Goal: Information Seeking & Learning: Learn about a topic

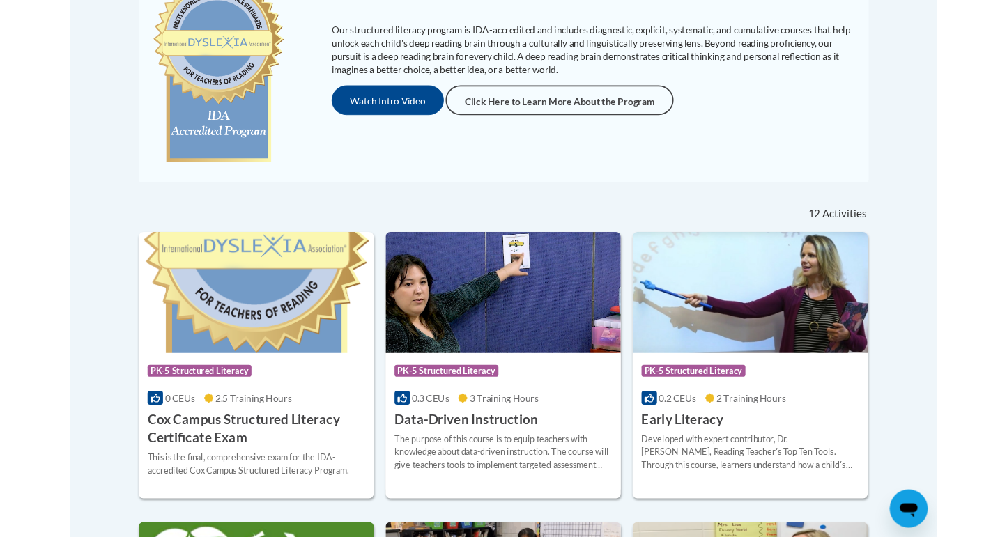
scroll to position [365, 0]
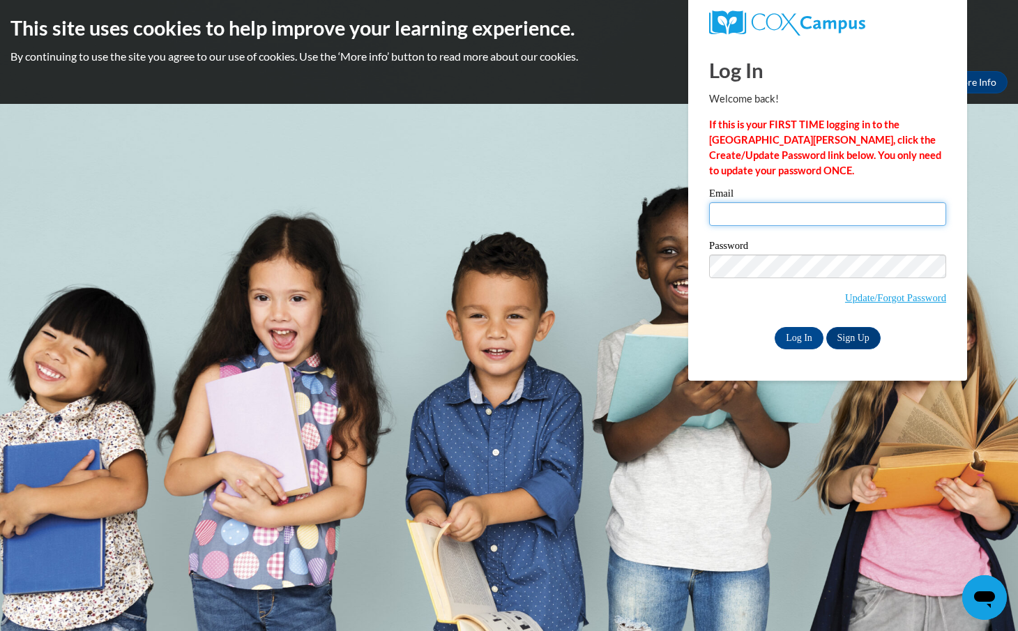
type input "luke_oliver@taylor.edu"
click at [797, 335] on input "Log In" at bounding box center [798, 338] width 49 height 22
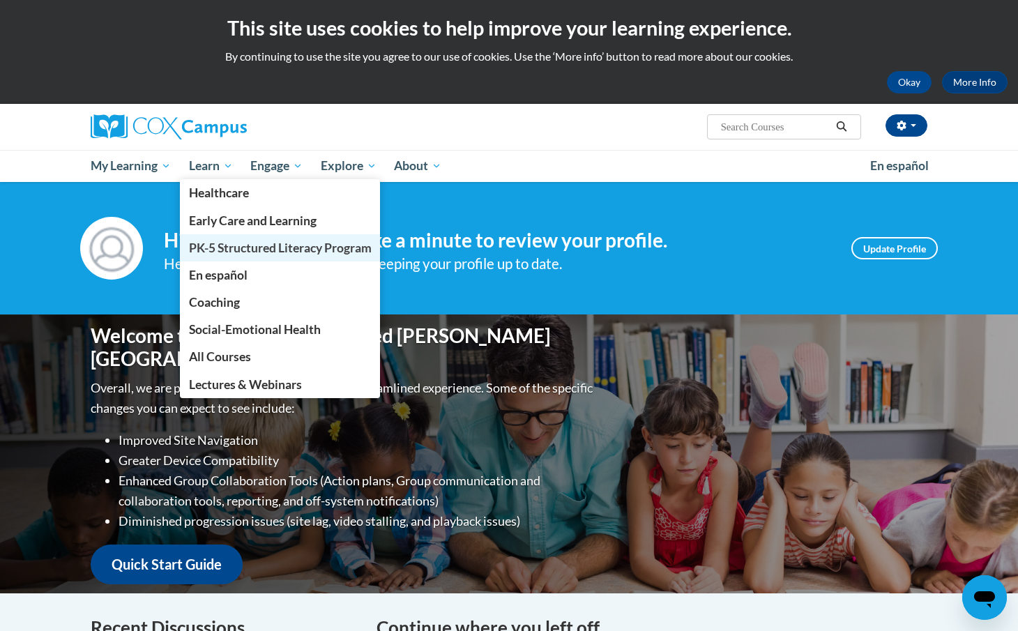
click at [245, 247] on span "PK-5 Structured Literacy Program" at bounding box center [280, 247] width 183 height 15
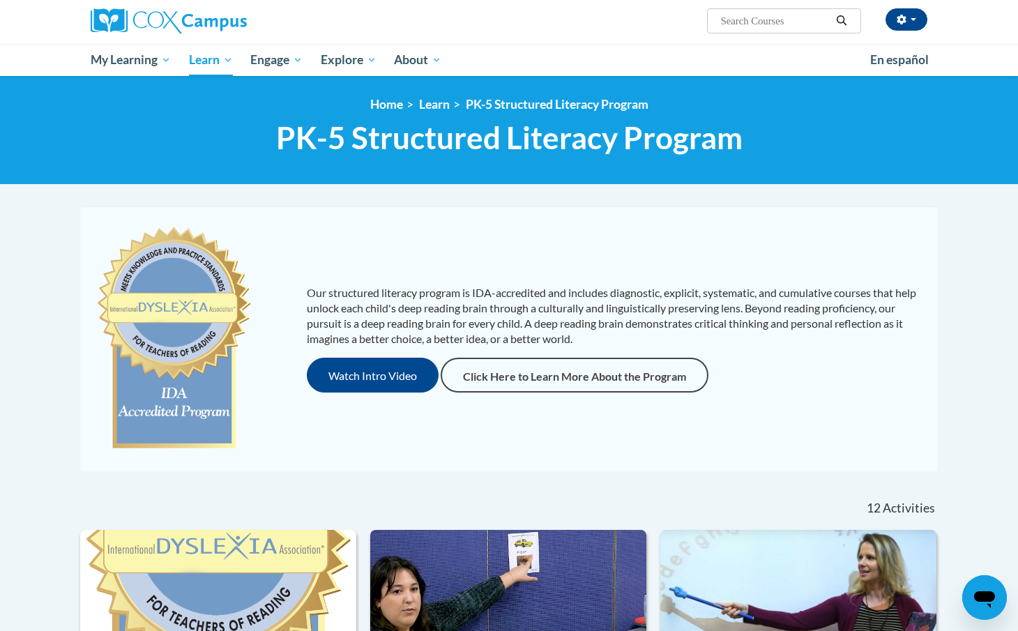
scroll to position [85, 0]
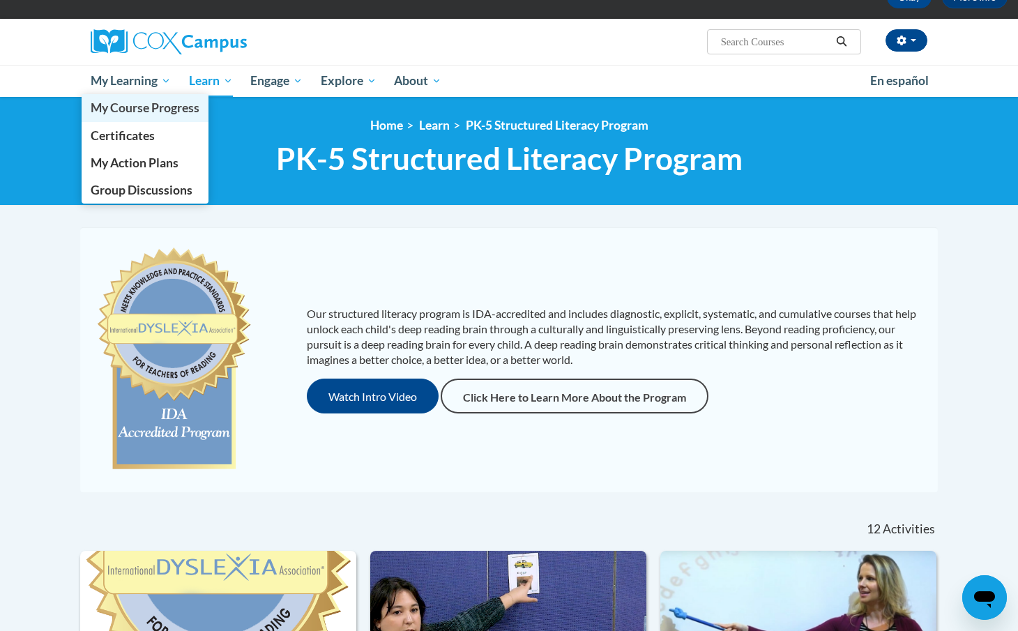
click at [126, 106] on span "My Course Progress" at bounding box center [145, 107] width 109 height 15
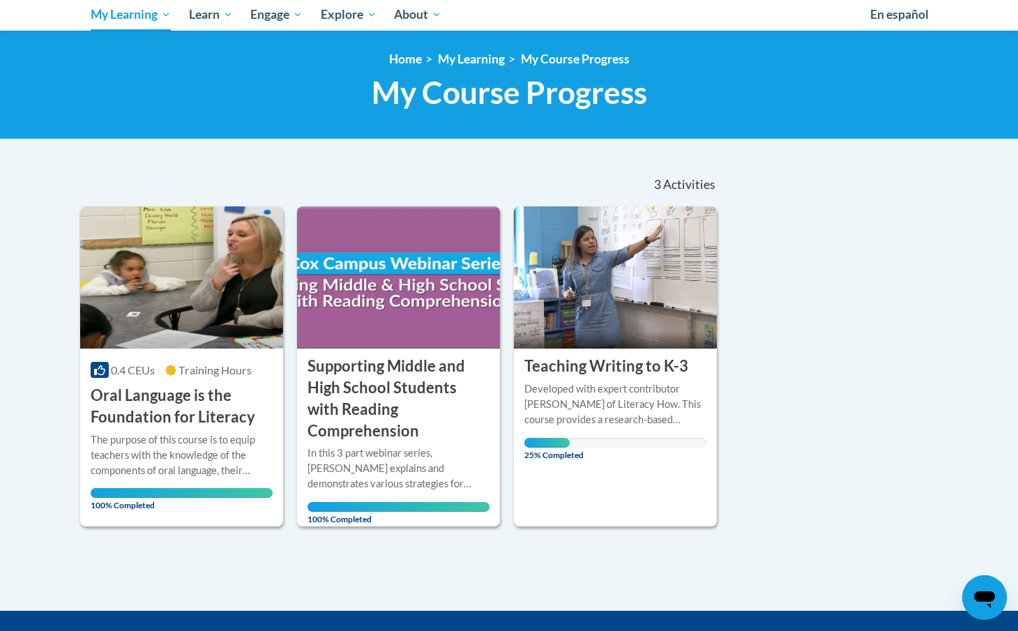
scroll to position [154, 0]
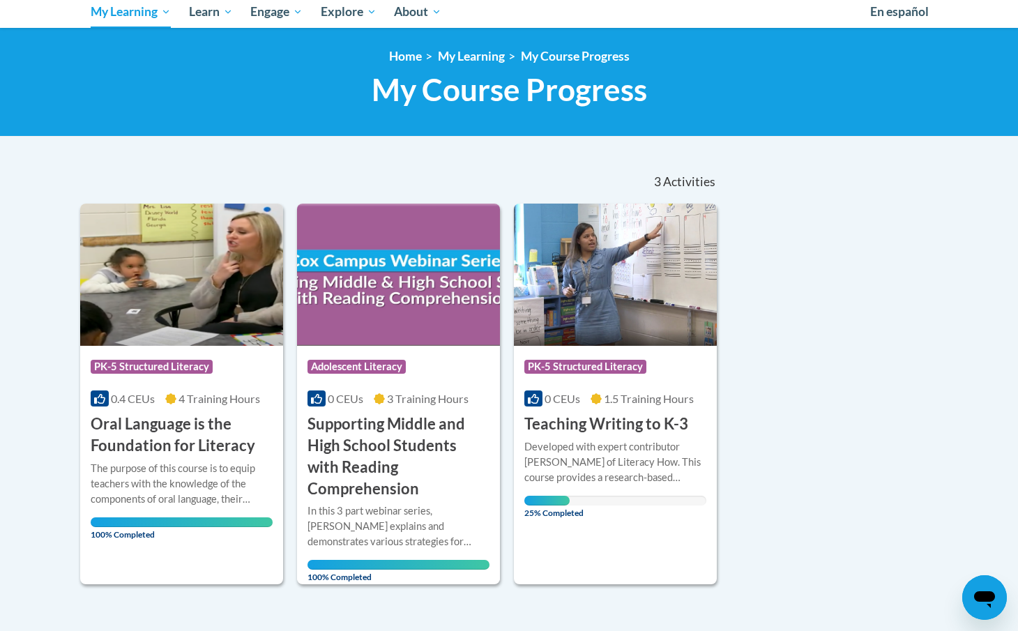
click at [638, 454] on div "Developed with expert contributor Dr. [PERSON_NAME] of Literacy How. This cours…" at bounding box center [615, 462] width 182 height 46
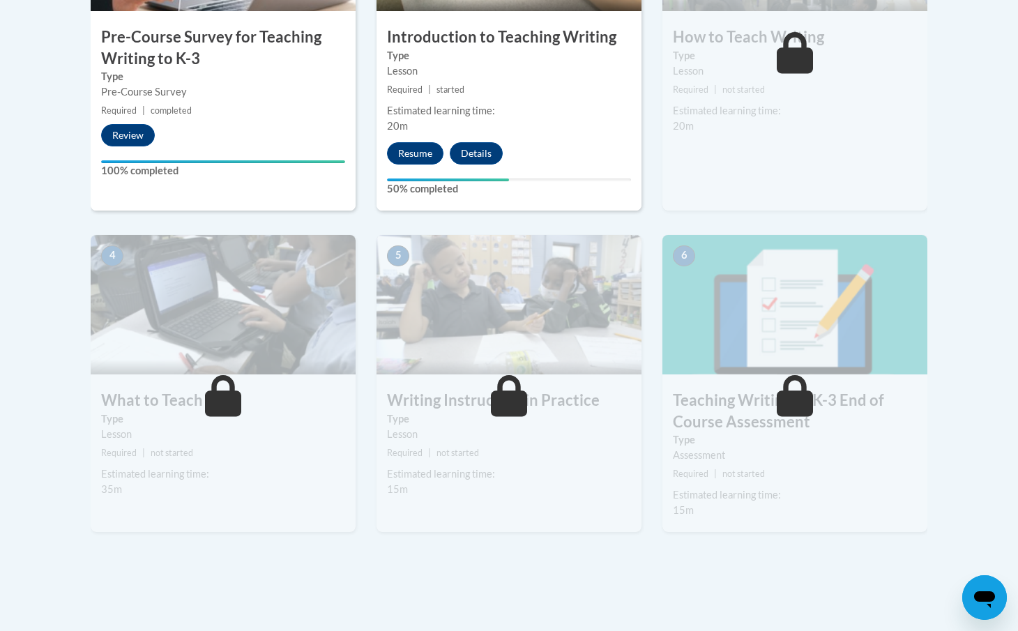
scroll to position [598, 0]
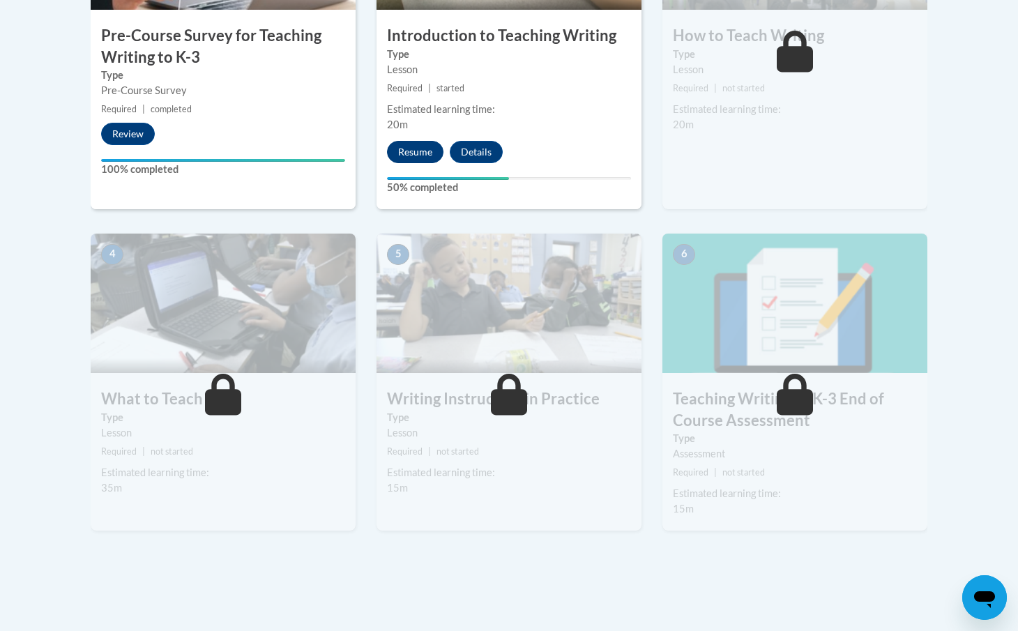
click at [424, 151] on button "Resume" at bounding box center [415, 152] width 56 height 22
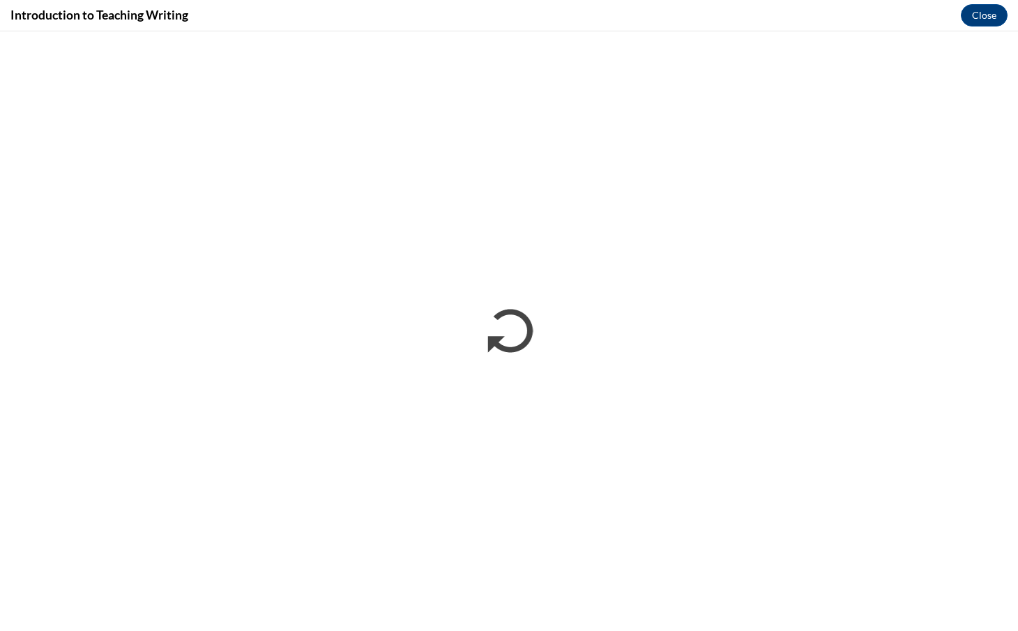
scroll to position [0, 0]
